Goal: Information Seeking & Learning: Learn about a topic

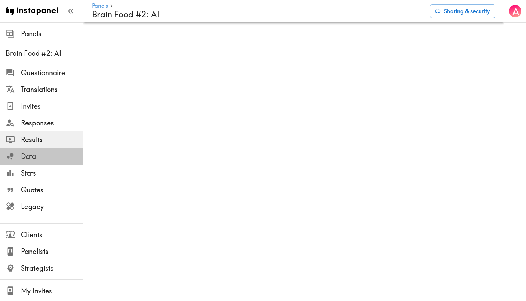
click at [55, 158] on span "Data" at bounding box center [52, 156] width 62 height 10
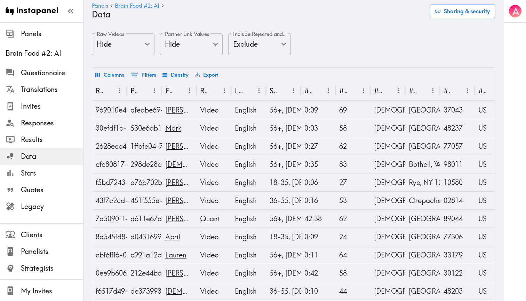
click at [47, 180] on div "Stats" at bounding box center [41, 173] width 83 height 18
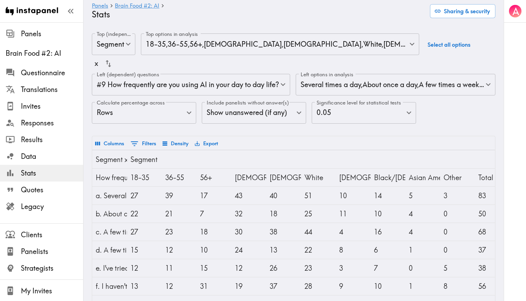
click at [343, 121] on body "Instapanel - Panels - Brain Food #2: AI - Stats Panels Brain Food #2: AI Questi…" at bounding box center [263, 200] width 526 height 357
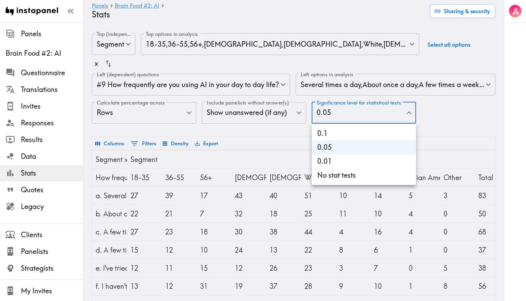
click at [318, 85] on div at bounding box center [263, 150] width 526 height 301
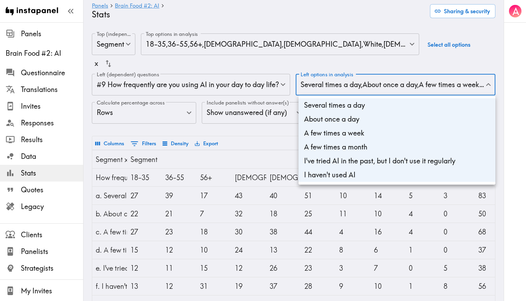
click at [322, 82] on body "Instapanel - Panels - Brain Food #2: AI - Stats Panels Brain Food #2: AI Questi…" at bounding box center [263, 200] width 526 height 357
click at [213, 87] on div at bounding box center [263, 150] width 526 height 301
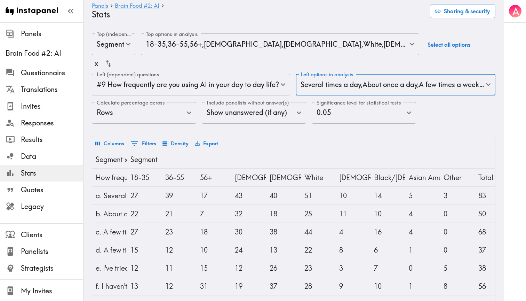
click at [221, 83] on body "Instapanel - Panels - Brain Food #2: AI - Stats Panels Brain Food #2: AI Questi…" at bounding box center [263, 200] width 526 height 357
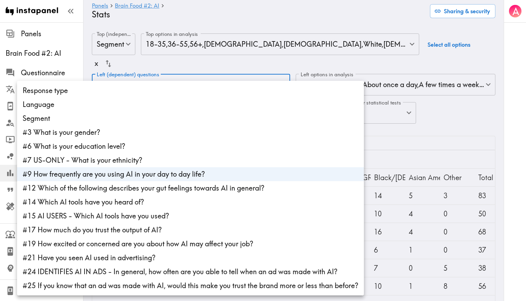
click at [214, 64] on div at bounding box center [263, 150] width 526 height 301
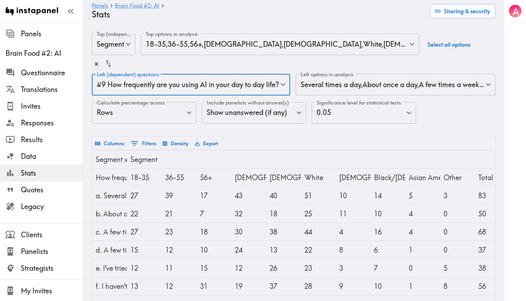
click at [223, 44] on body "Instapanel - Panels - Brain Food #2: AI - Stats Panels Brain Food #2: AI Questi…" at bounding box center [263, 200] width 526 height 357
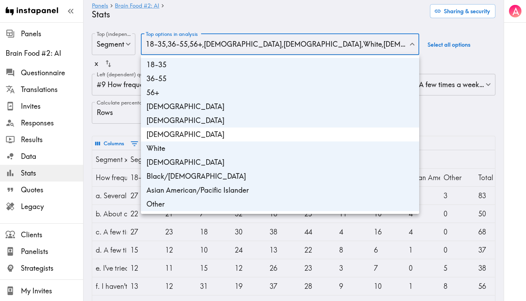
click at [122, 58] on div at bounding box center [263, 150] width 526 height 301
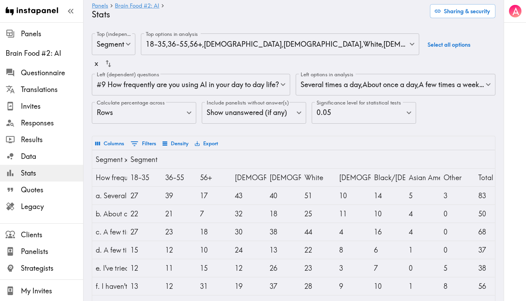
click at [126, 46] on body "Instapanel - Panels - Brain Food #2: AI - Stats Panels Brain Food #2: AI Questi…" at bounding box center [263, 200] width 526 height 357
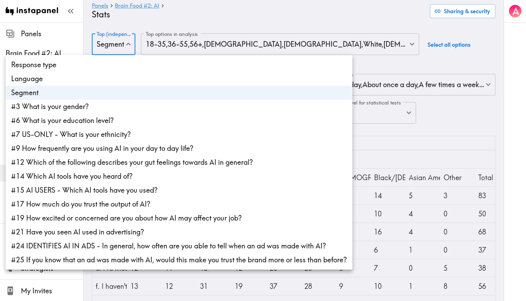
click at [176, 18] on div at bounding box center [263, 150] width 526 height 301
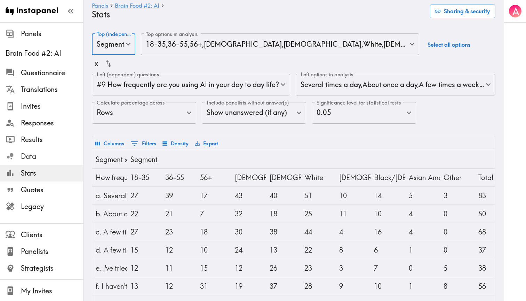
click at [40, 156] on span "Data" at bounding box center [52, 156] width 62 height 10
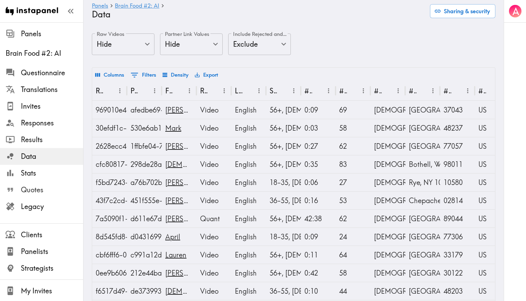
click at [34, 193] on span "Quotes" at bounding box center [52, 190] width 62 height 10
